Goal: Unclear

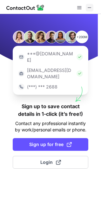
click at [91, 8] on span at bounding box center [89, 7] width 5 height 5
